Goal: Task Accomplishment & Management: Complete application form

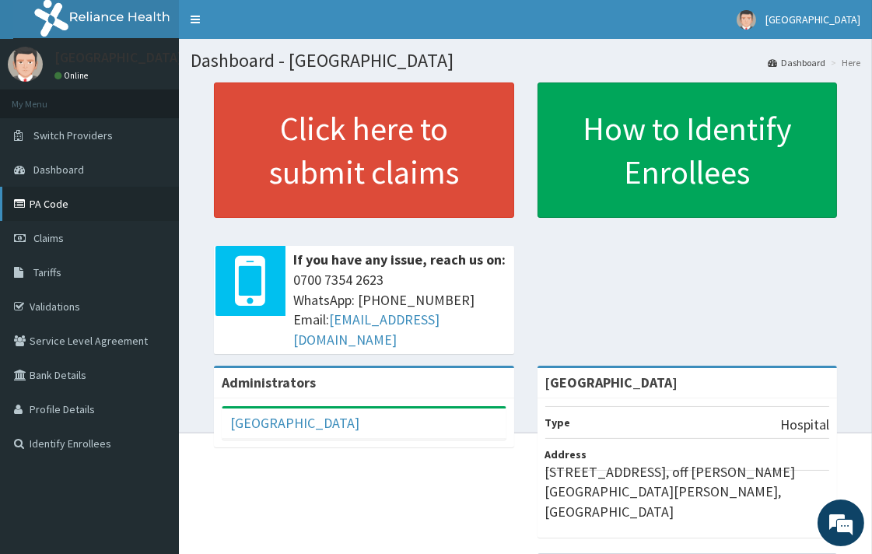
click at [88, 210] on link "PA Code" at bounding box center [89, 204] width 179 height 34
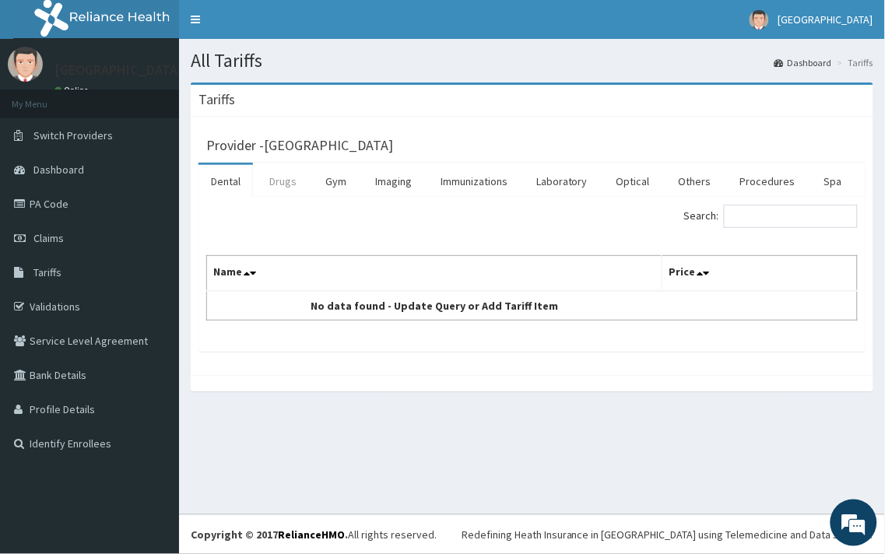
click at [276, 184] on link "Drugs" at bounding box center [283, 181] width 52 height 33
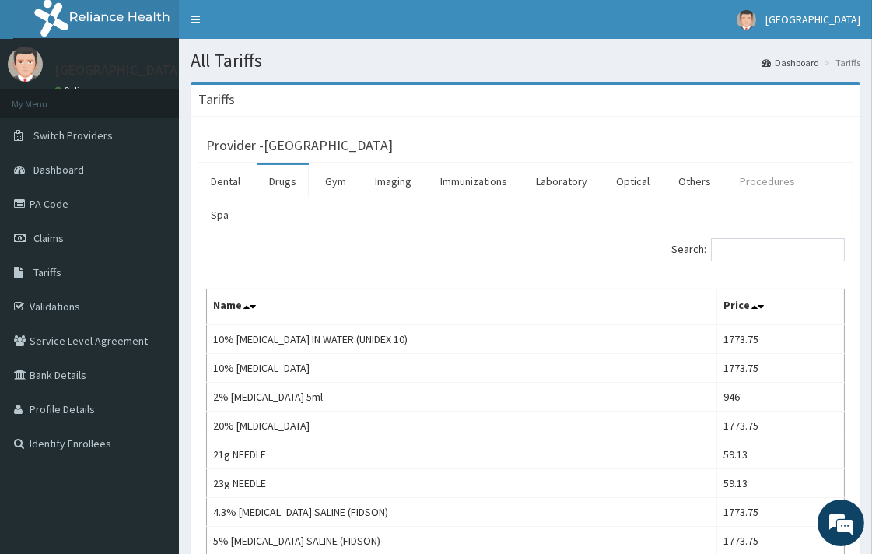
click at [747, 185] on link "Procedures" at bounding box center [768, 181] width 80 height 33
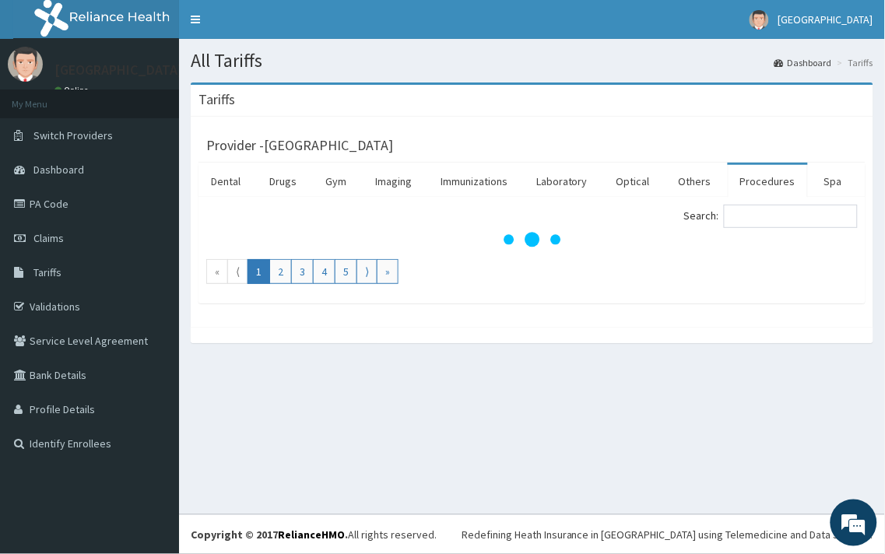
click at [747, 185] on link "Procedures" at bounding box center [768, 181] width 80 height 33
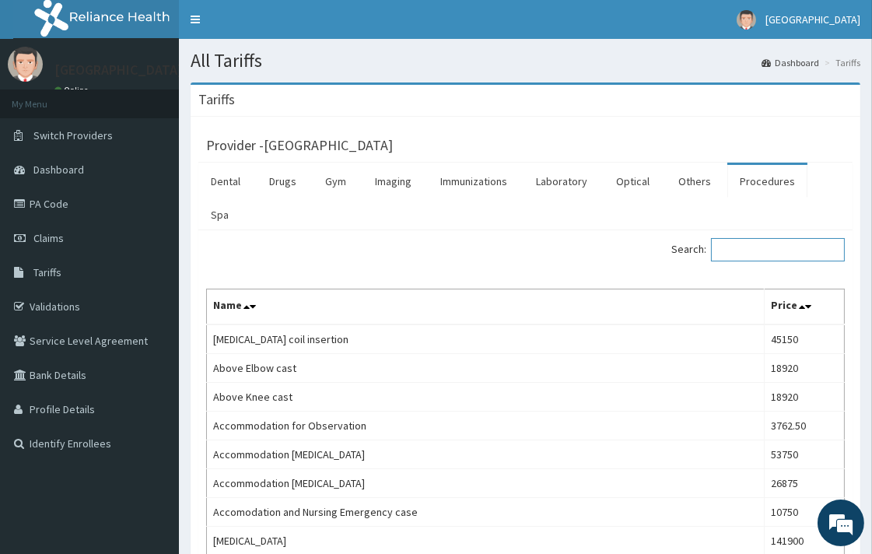
click at [759, 238] on input "Search:" at bounding box center [778, 249] width 134 height 23
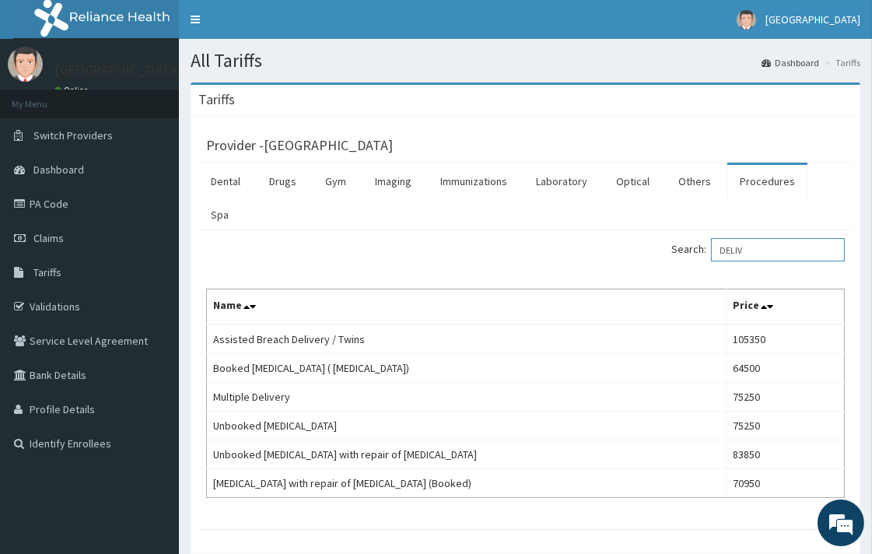
drag, startPoint x: 781, startPoint y: 302, endPoint x: 767, endPoint y: 223, distance: 80.0
click at [767, 238] on input "DELIV" at bounding box center [778, 249] width 134 height 23
type input "D"
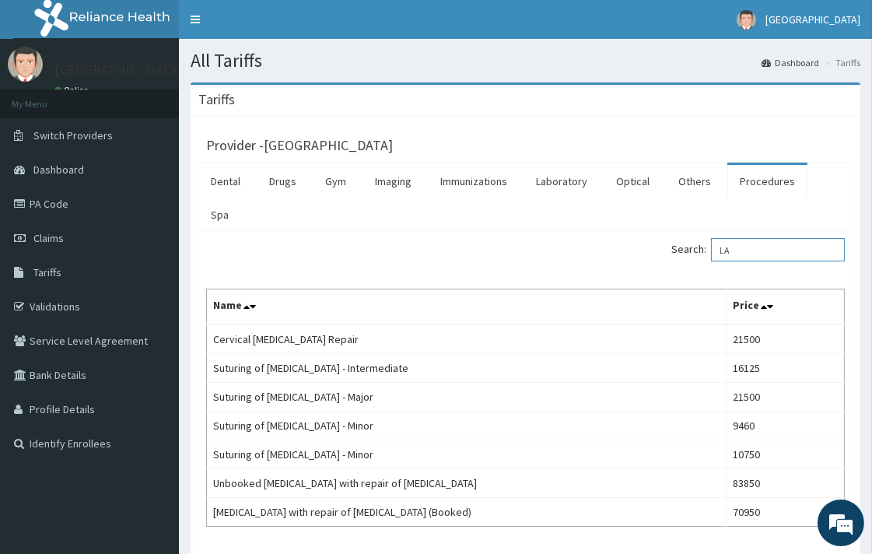
type input "L"
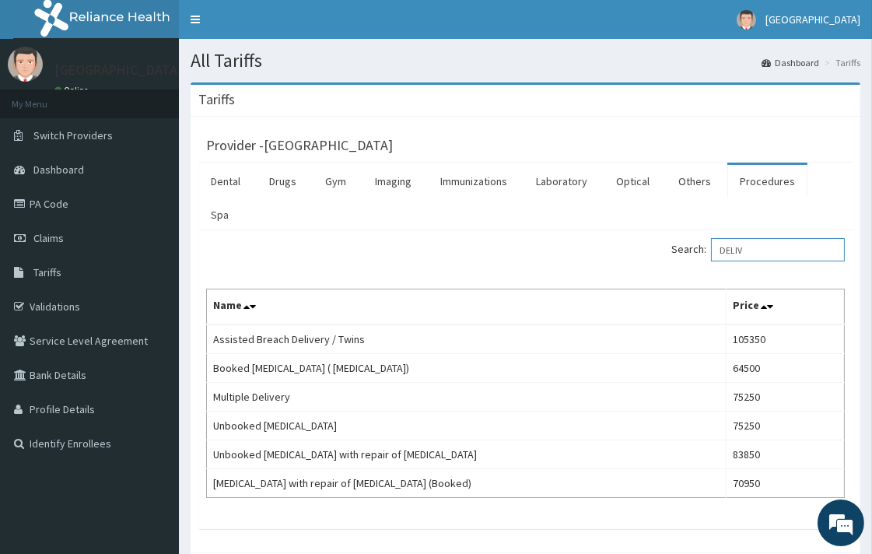
type input "DELIV"
click at [60, 244] on link "Claims" at bounding box center [89, 238] width 179 height 34
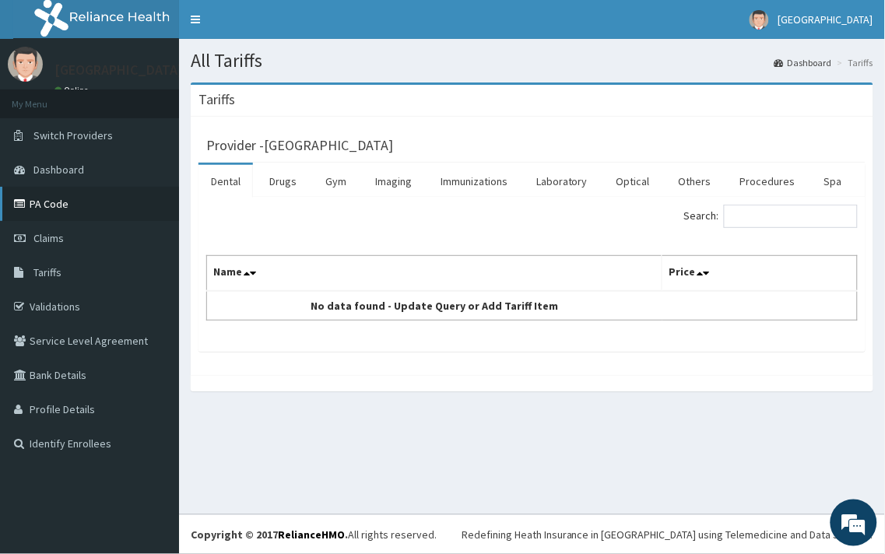
click at [79, 215] on link "PA Code" at bounding box center [89, 204] width 179 height 34
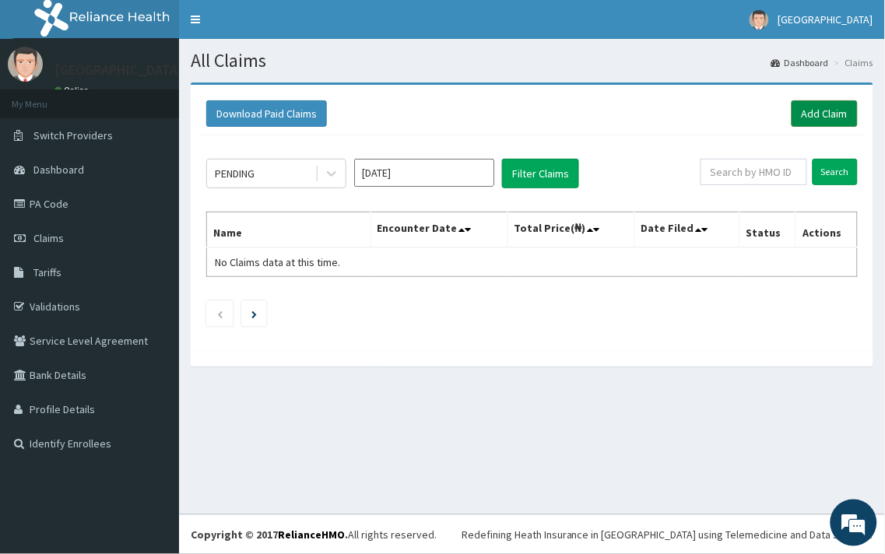
click at [823, 111] on link "Add Claim" at bounding box center [824, 113] width 66 height 26
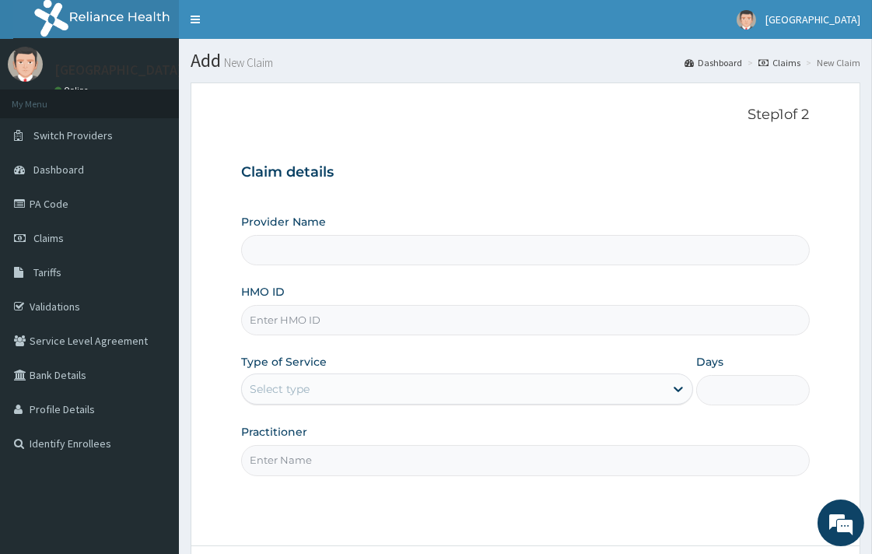
type input "[GEOGRAPHIC_DATA]"
click at [290, 329] on input "HMO ID" at bounding box center [525, 320] width 568 height 30
paste input "HFC/10006/A"
type input "HFC/10006/A"
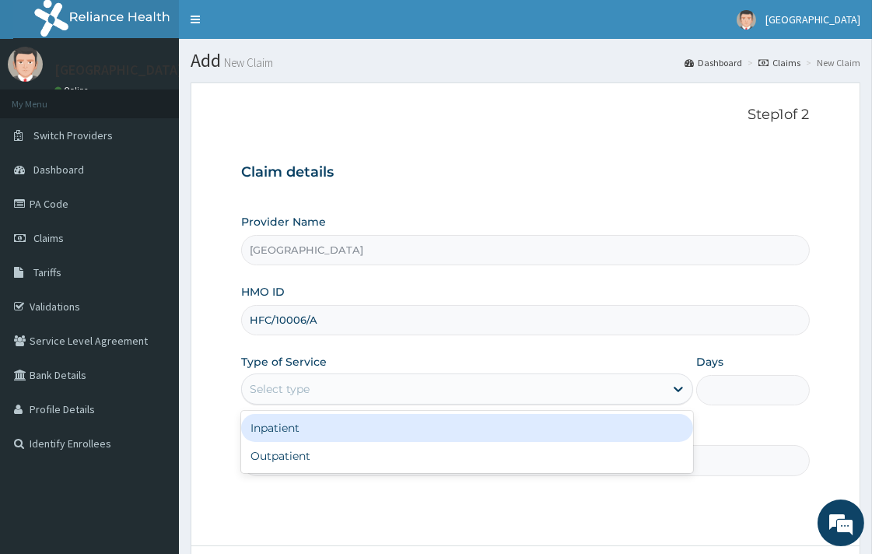
click at [318, 397] on div "Select type" at bounding box center [453, 389] width 423 height 25
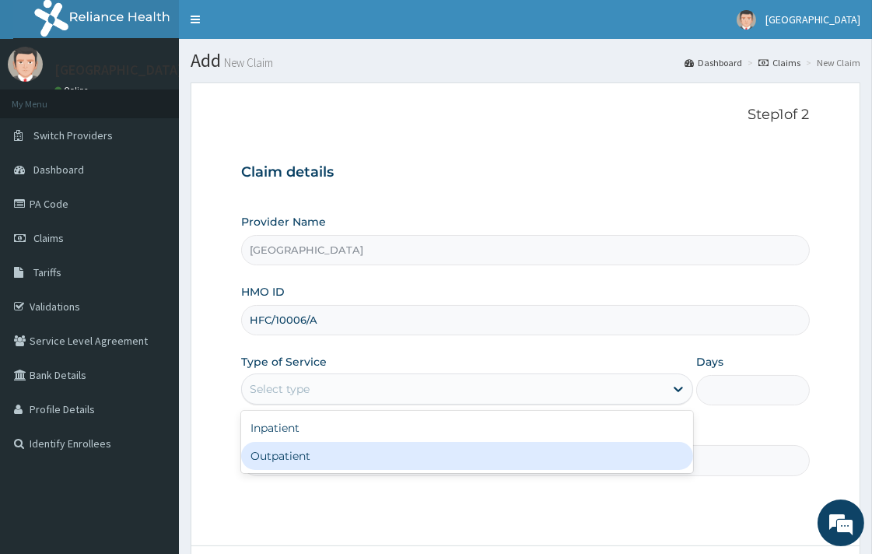
click at [323, 446] on div "Outpatient" at bounding box center [467, 456] width 452 height 28
type input "1"
click at [323, 446] on input "Practitioner" at bounding box center [525, 460] width 568 height 30
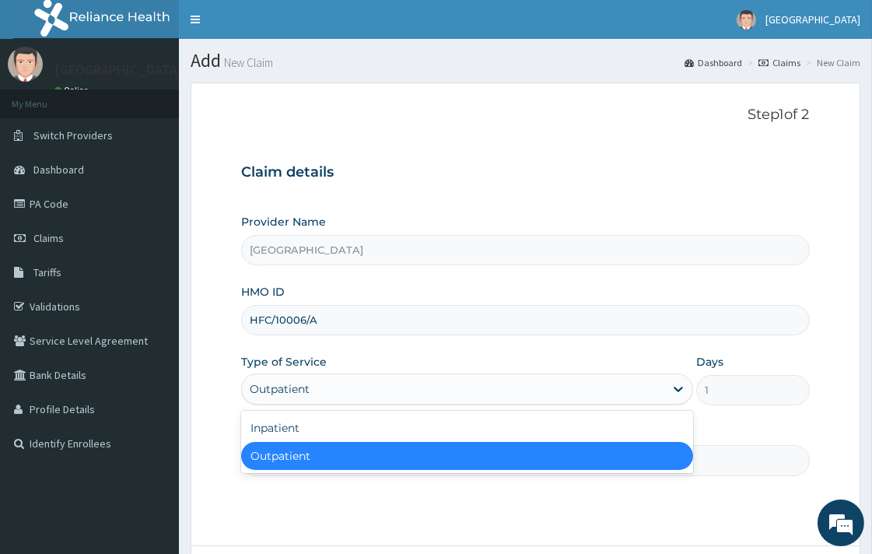
click at [297, 389] on div "Outpatient" at bounding box center [280, 389] width 60 height 16
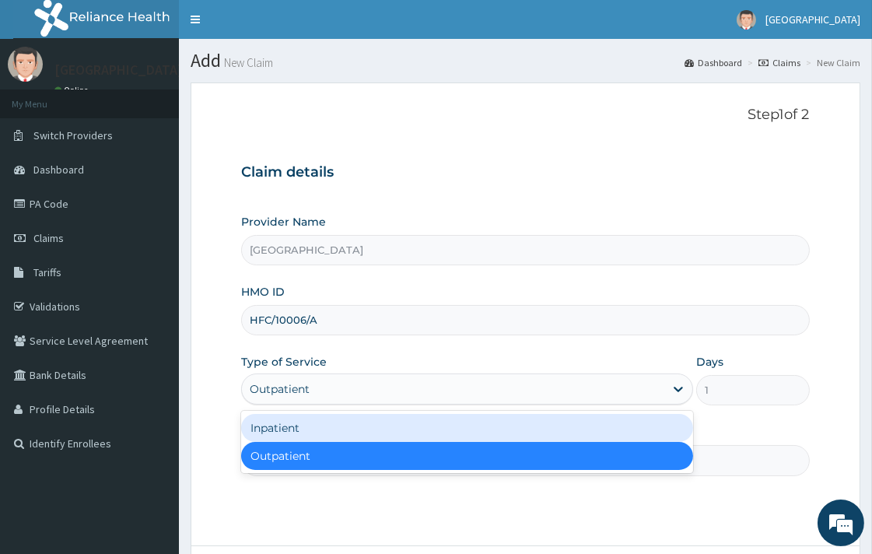
click at [298, 431] on div "Inpatient" at bounding box center [467, 428] width 452 height 28
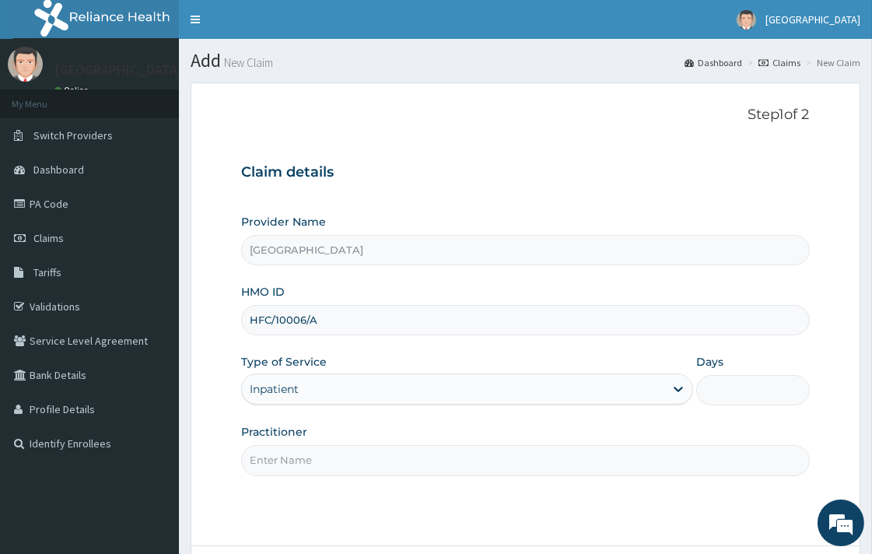
click at [737, 401] on input "Days" at bounding box center [753, 390] width 113 height 30
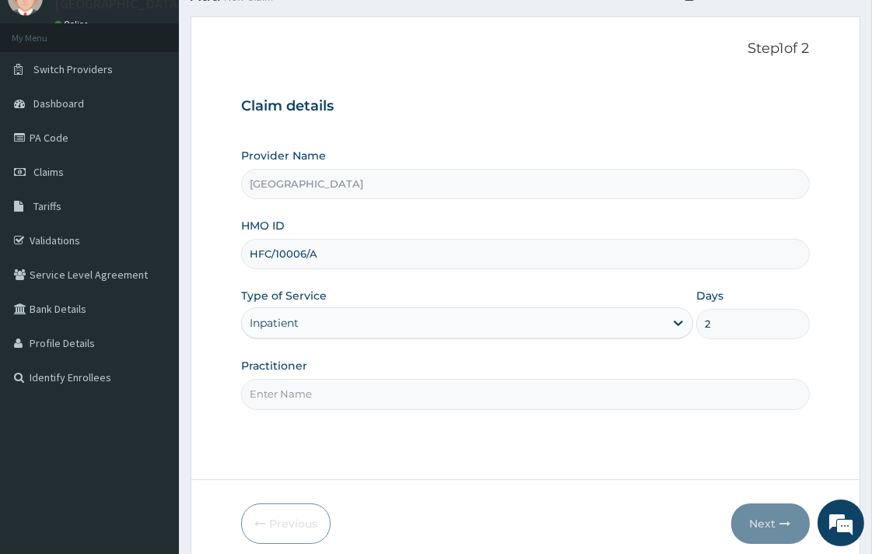
scroll to position [132, 0]
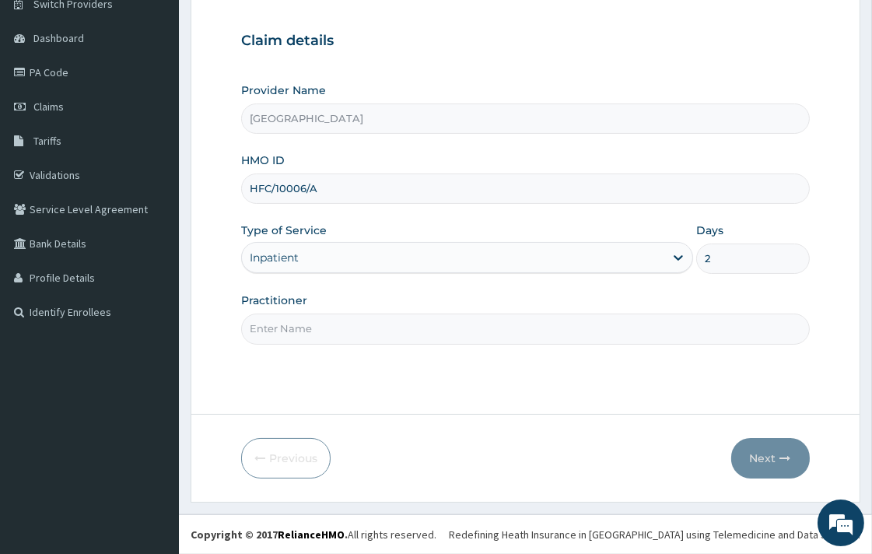
type input "2"
click at [605, 314] on input "Practitioner" at bounding box center [525, 329] width 568 height 30
type input "DR. UCHENNA"
click at [763, 467] on button "Next" at bounding box center [771, 458] width 79 height 40
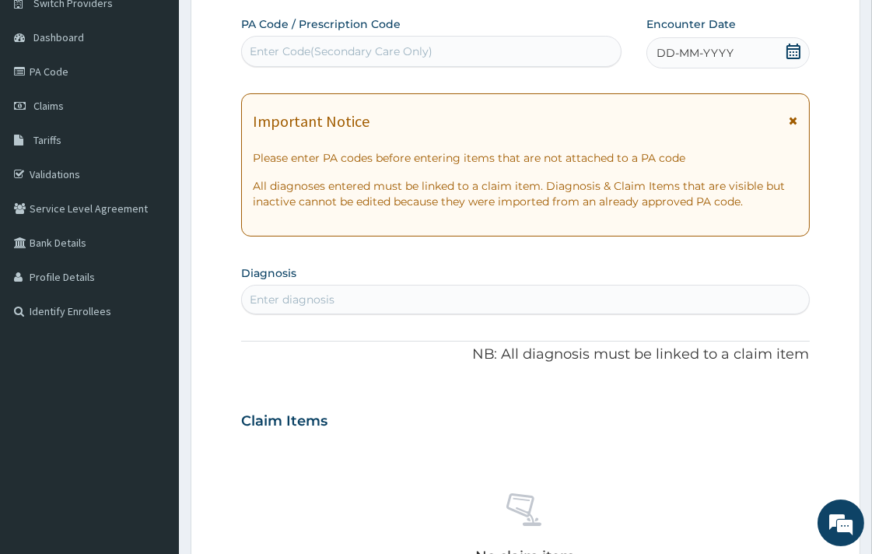
click at [496, 44] on div "Enter Code(Secondary Care Only)" at bounding box center [431, 51] width 379 height 25
paste input "PA/456335"
type input "PA/456335"
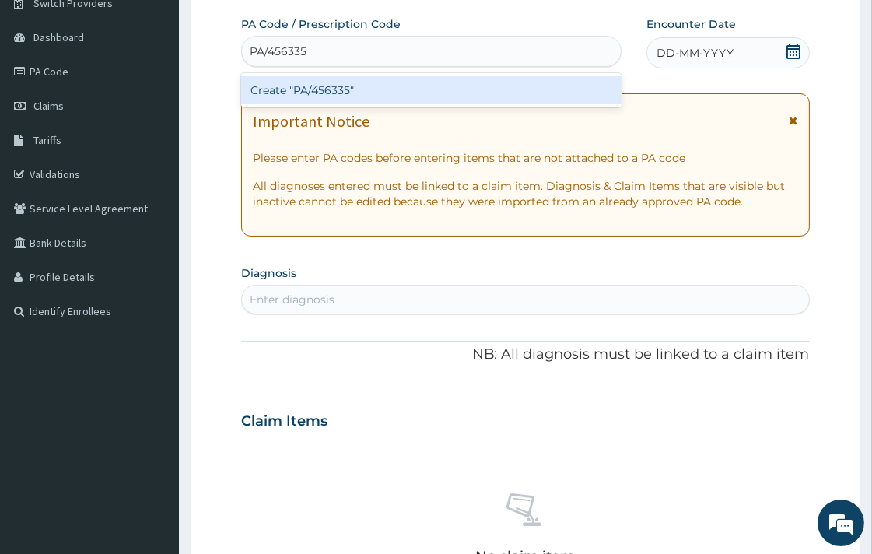
click at [553, 81] on div "Create "PA/456335"" at bounding box center [431, 90] width 381 height 28
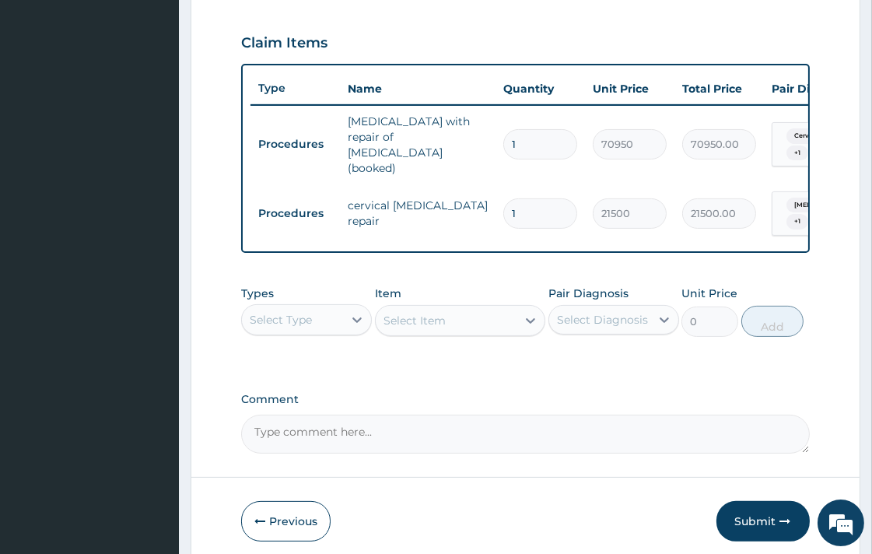
scroll to position [518, 0]
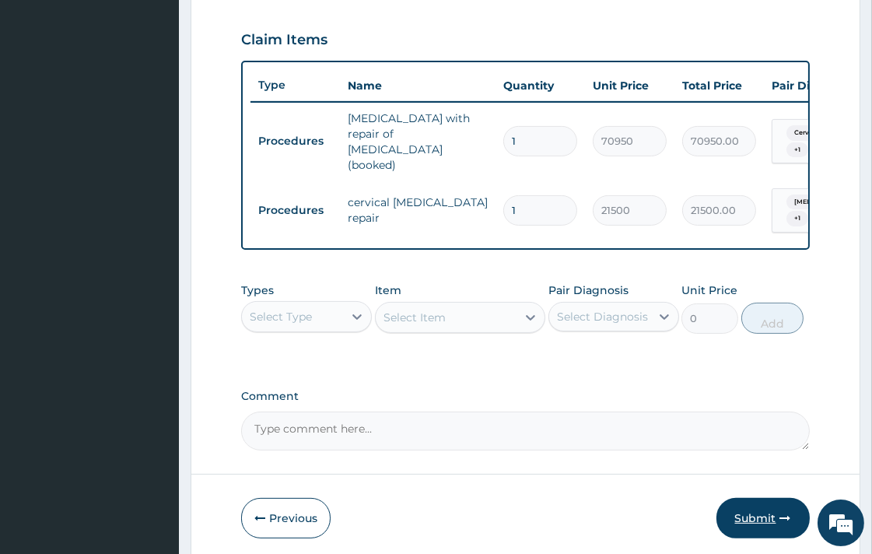
click at [744, 501] on button "Submit" at bounding box center [763, 518] width 93 height 40
